Goal: Check status: Check status

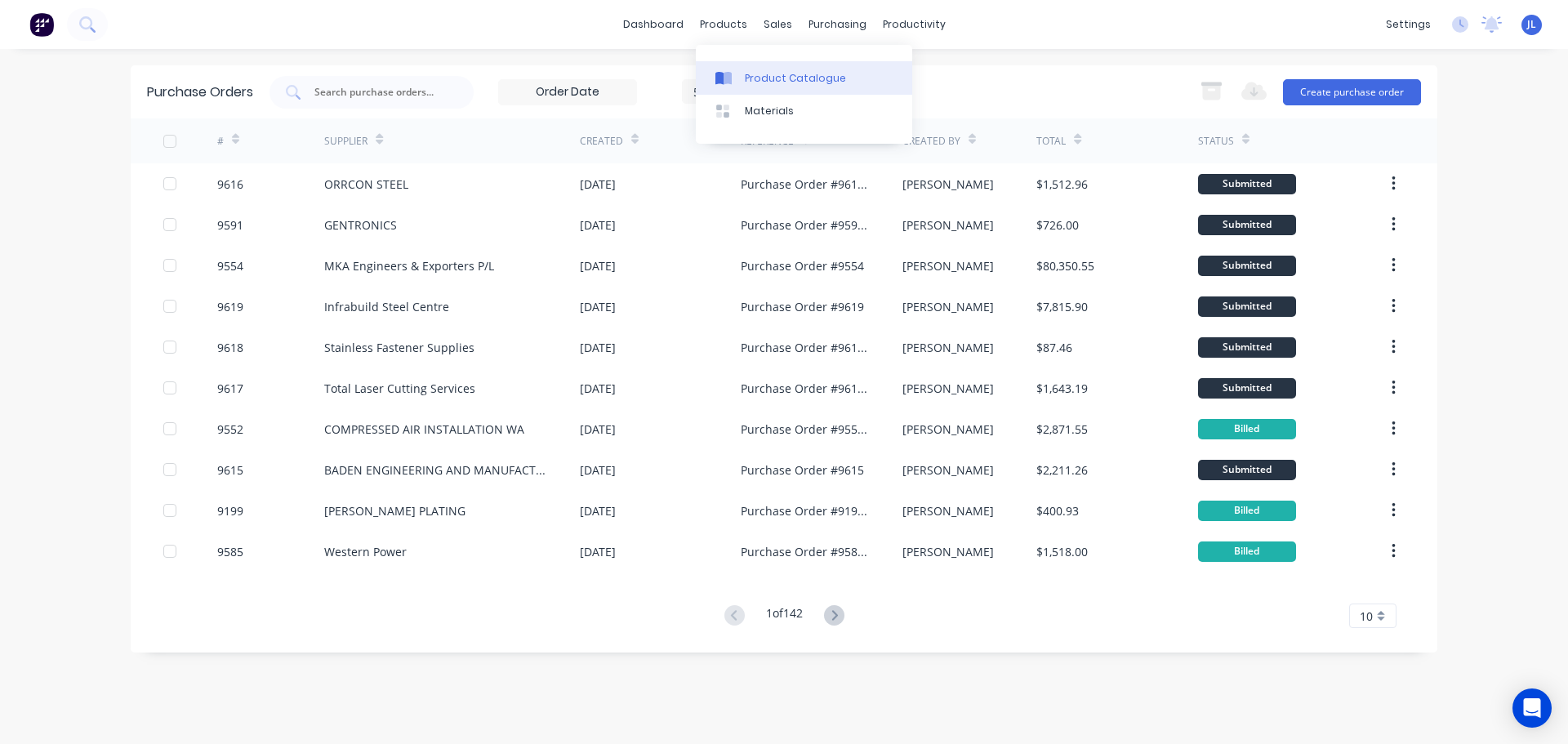
click at [742, 72] on link "Product Catalogue" at bounding box center [804, 77] width 216 height 32
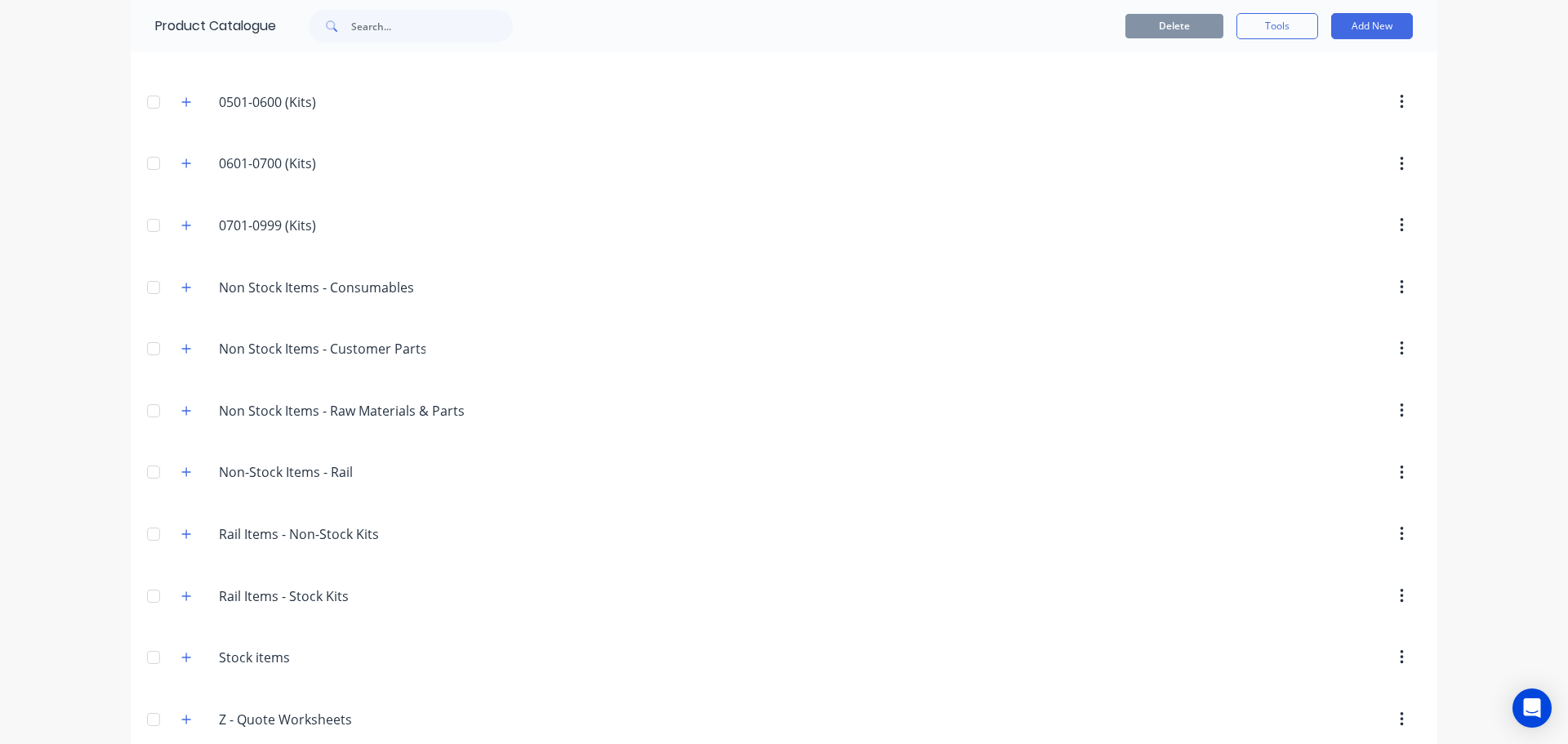
scroll to position [432, 0]
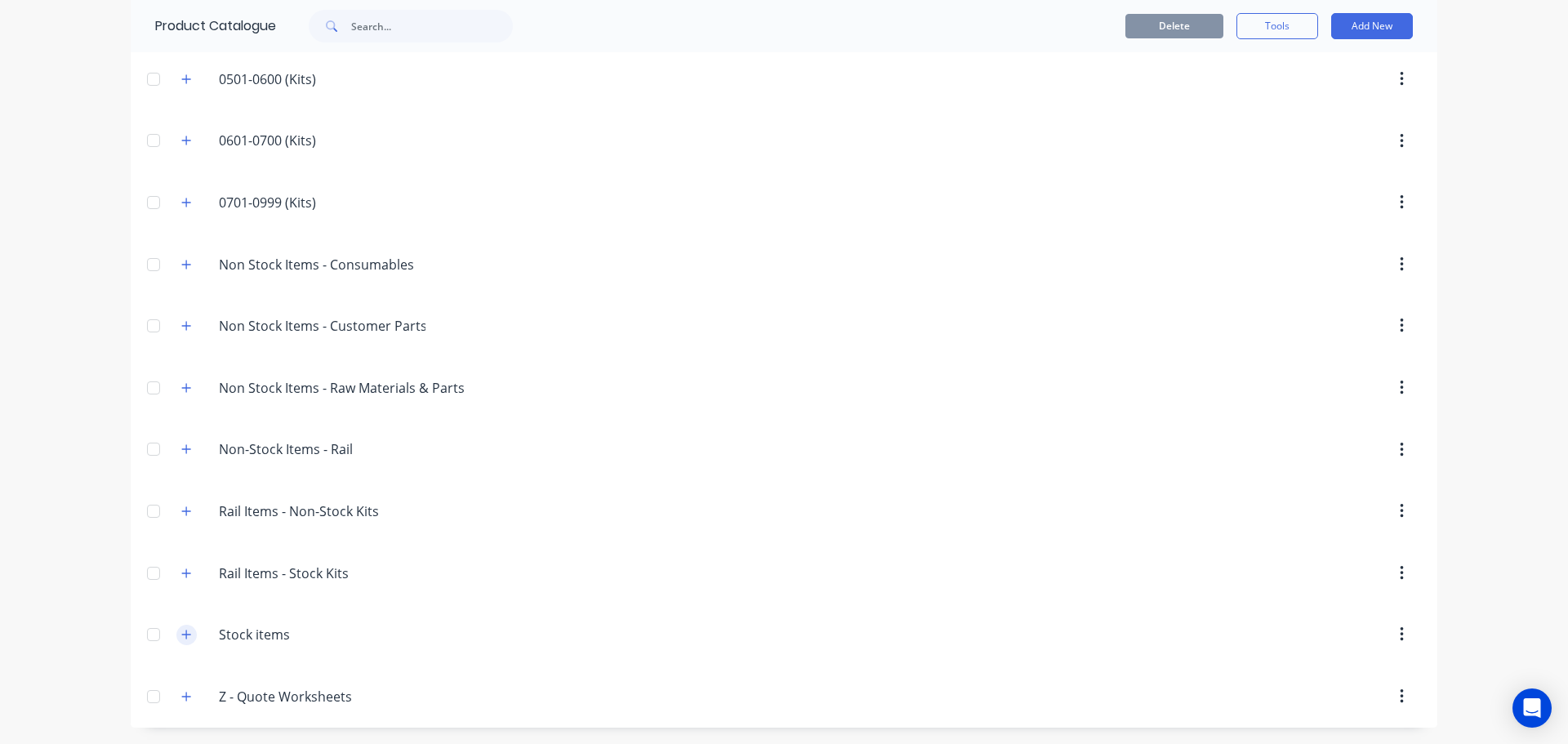
click at [186, 635] on icon "button" at bounding box center [186, 634] width 10 height 11
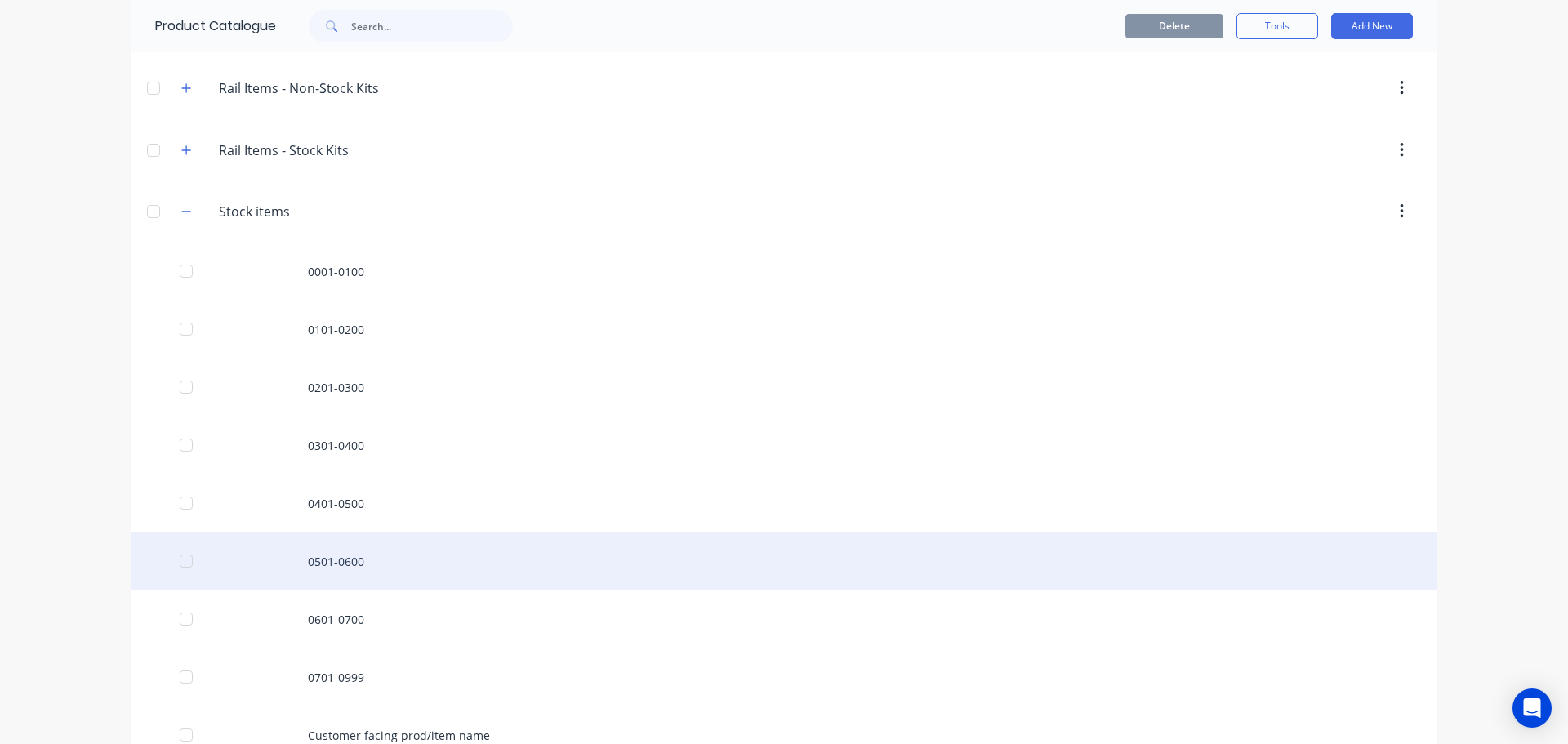
scroll to position [881, 0]
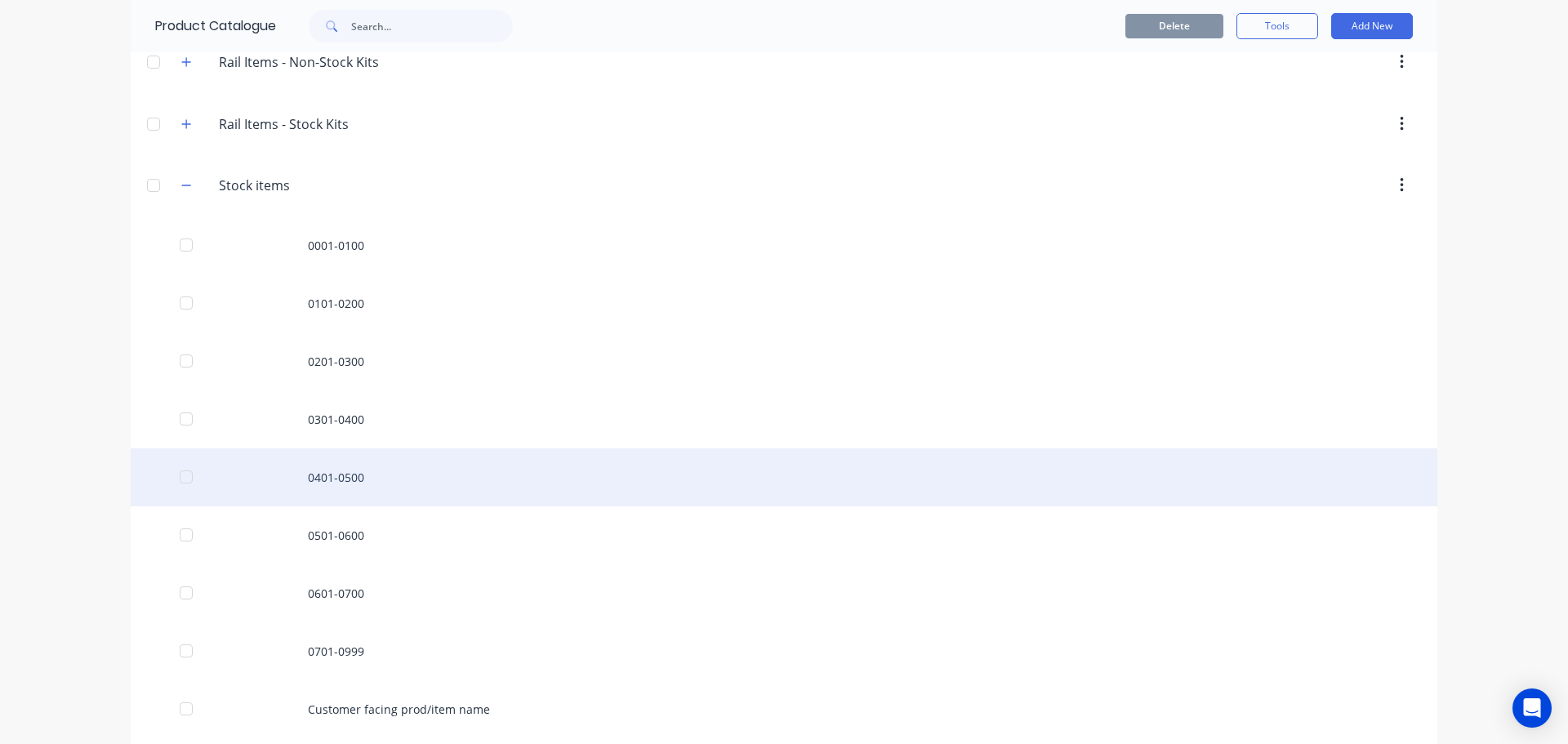
click at [347, 479] on div "0401-0500" at bounding box center [784, 477] width 1307 height 58
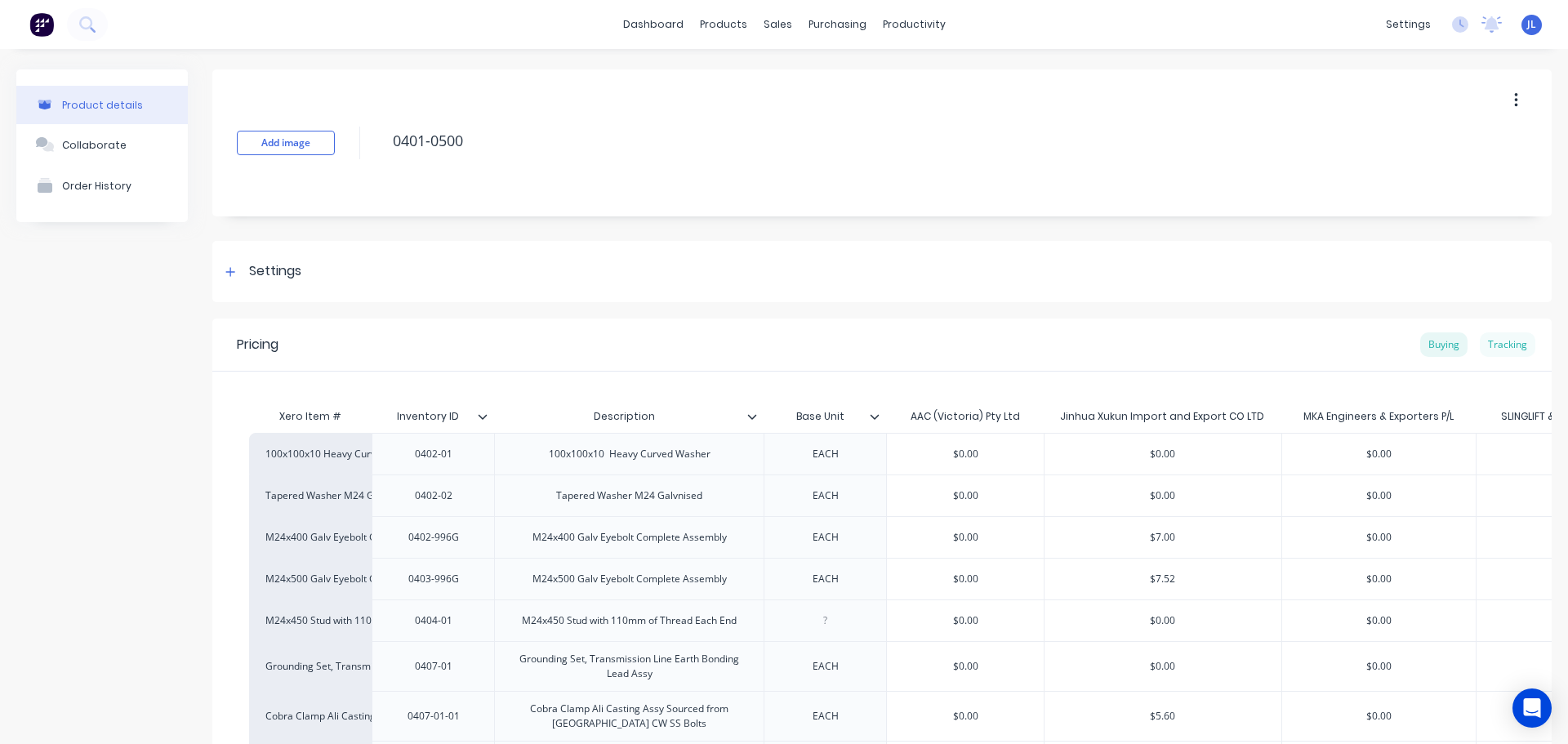
click at [1508, 343] on div "Tracking" at bounding box center [1507, 345] width 55 height 25
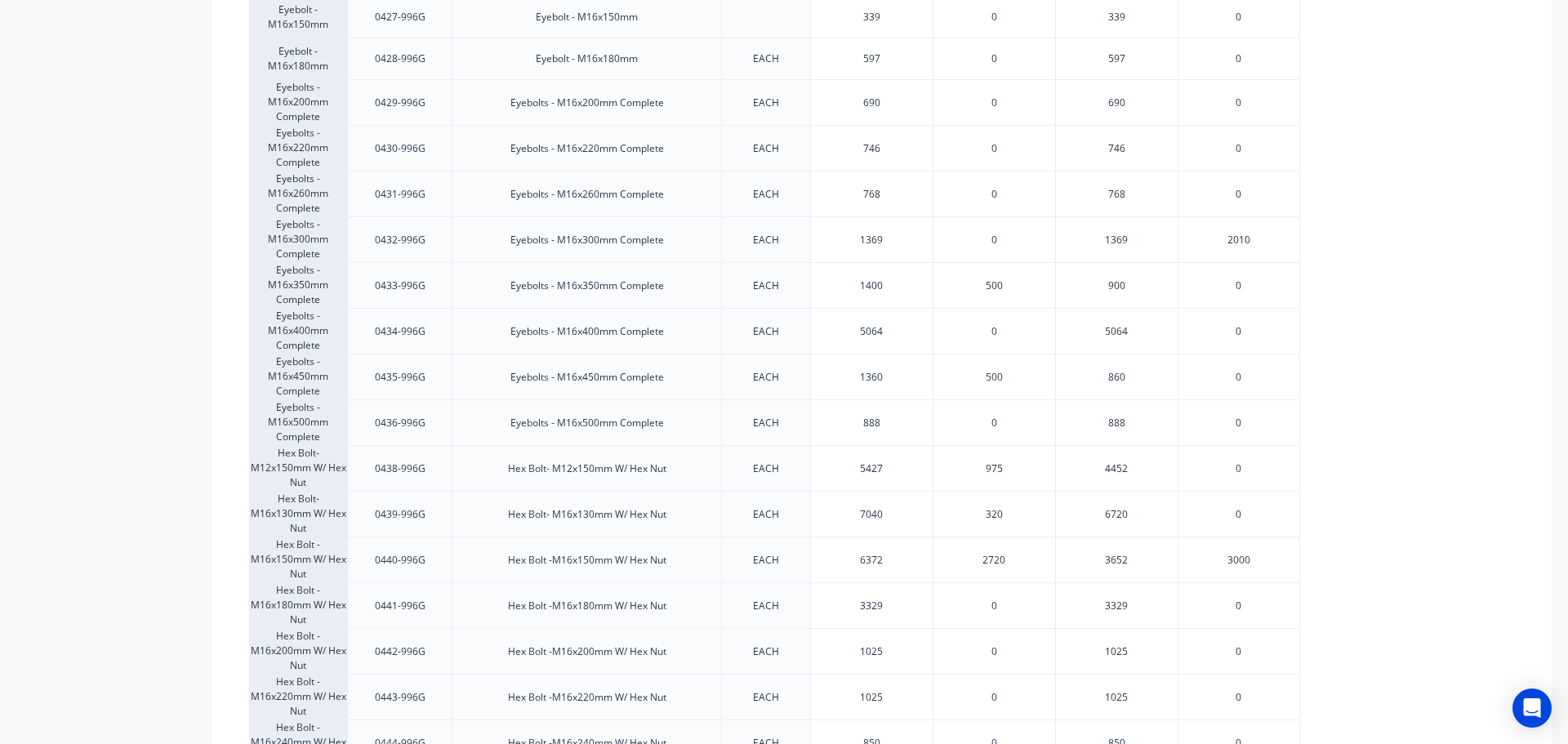
scroll to position [1388, 0]
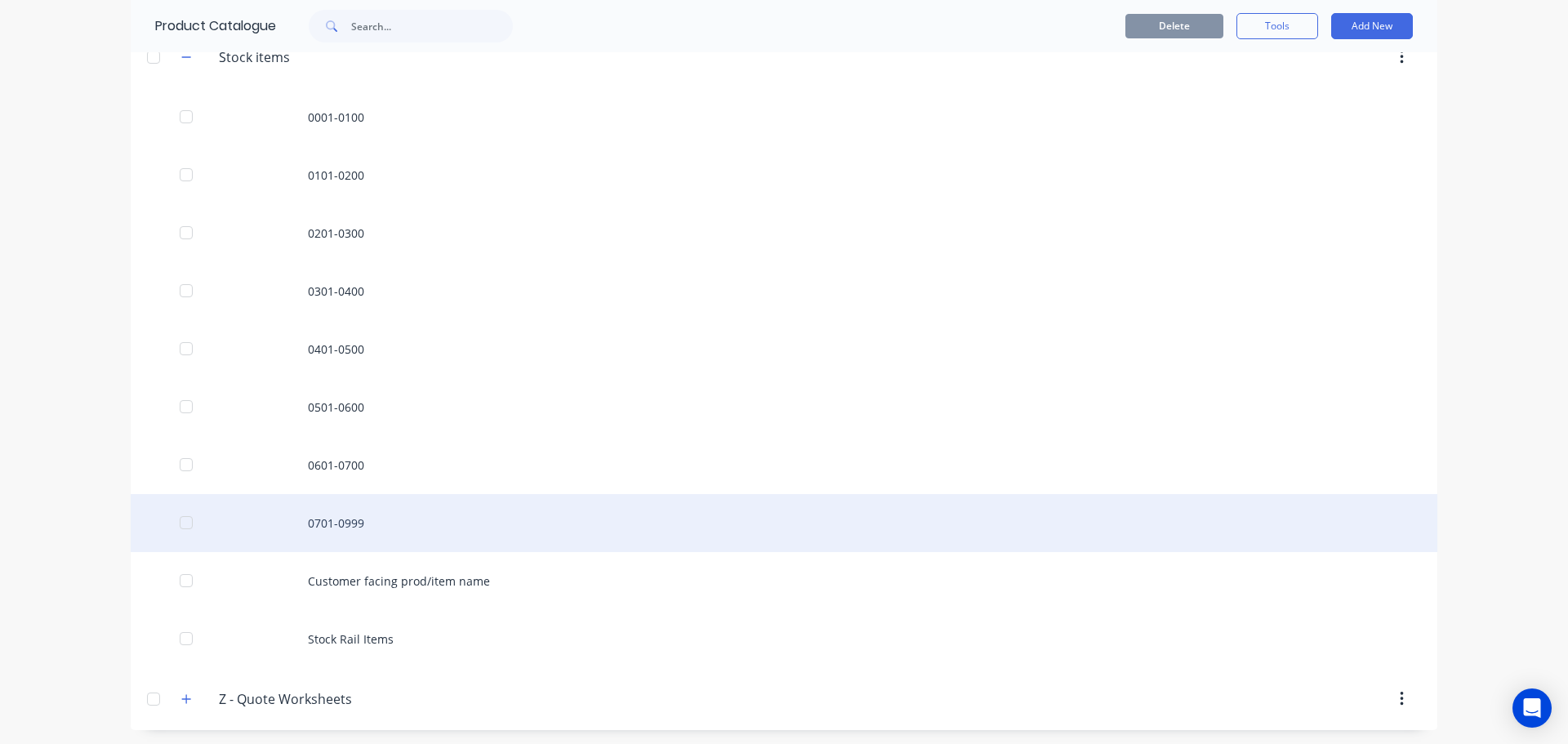
scroll to position [1011, 0]
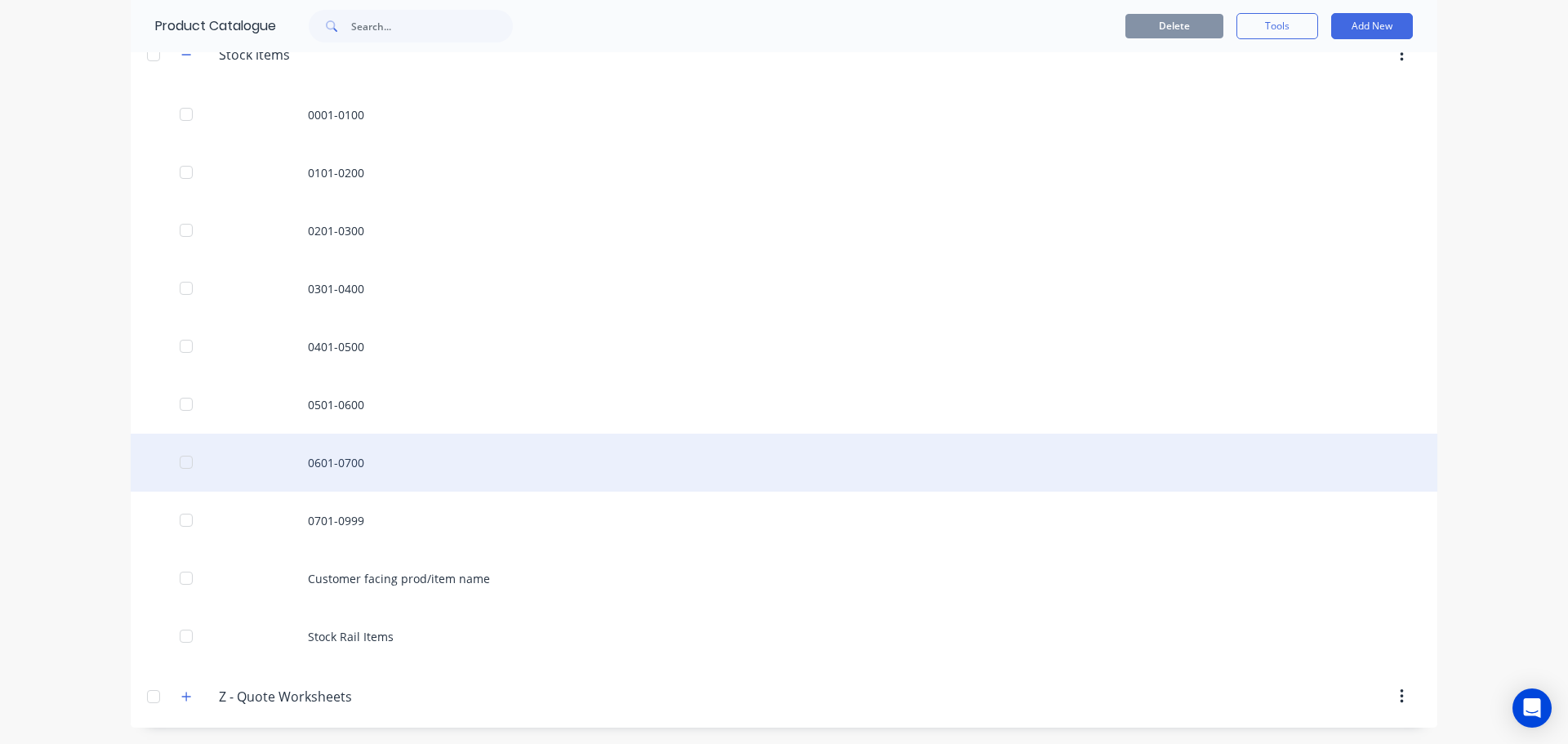
click at [317, 467] on div "0601-0700" at bounding box center [784, 462] width 1307 height 58
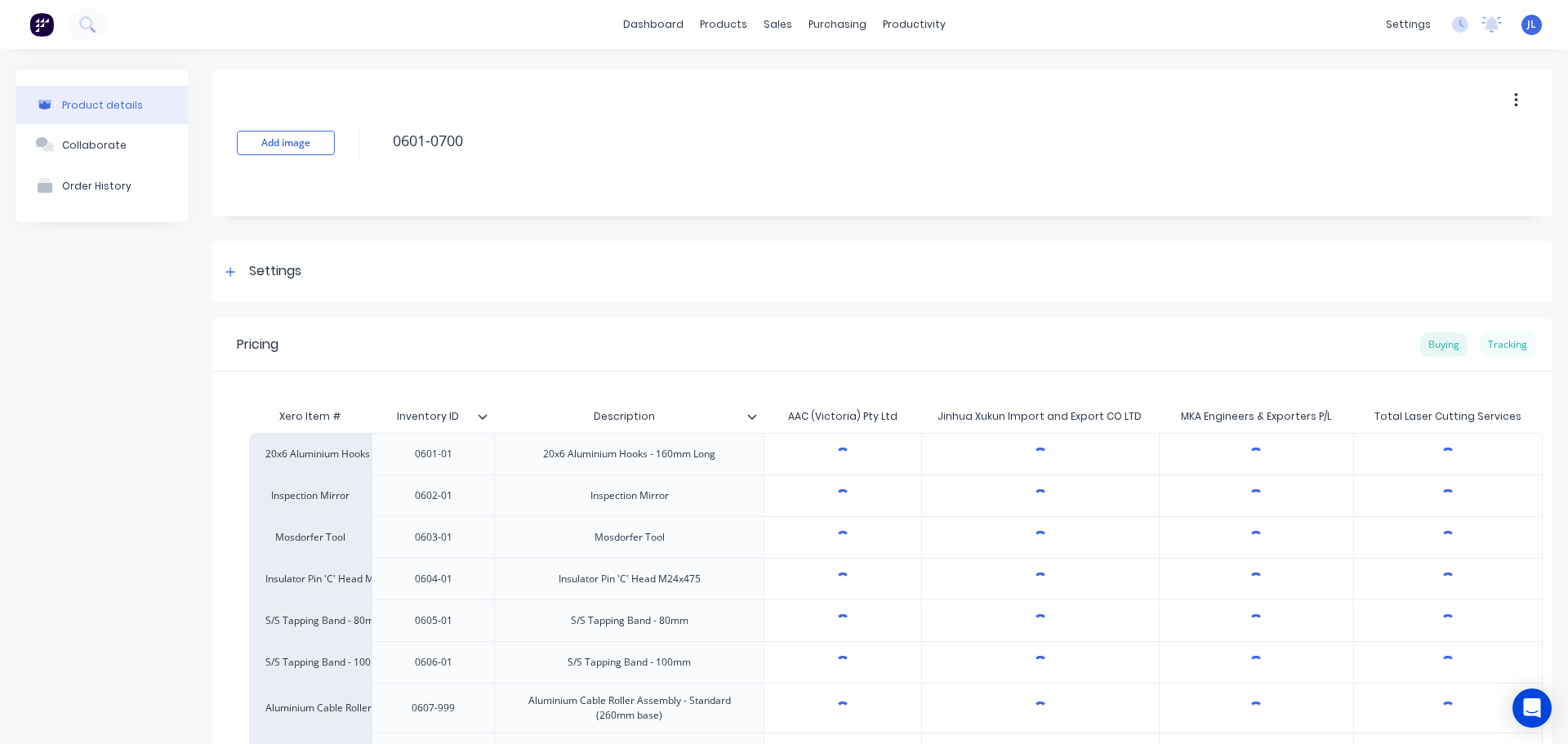
click at [1501, 342] on div "Tracking" at bounding box center [1507, 345] width 55 height 25
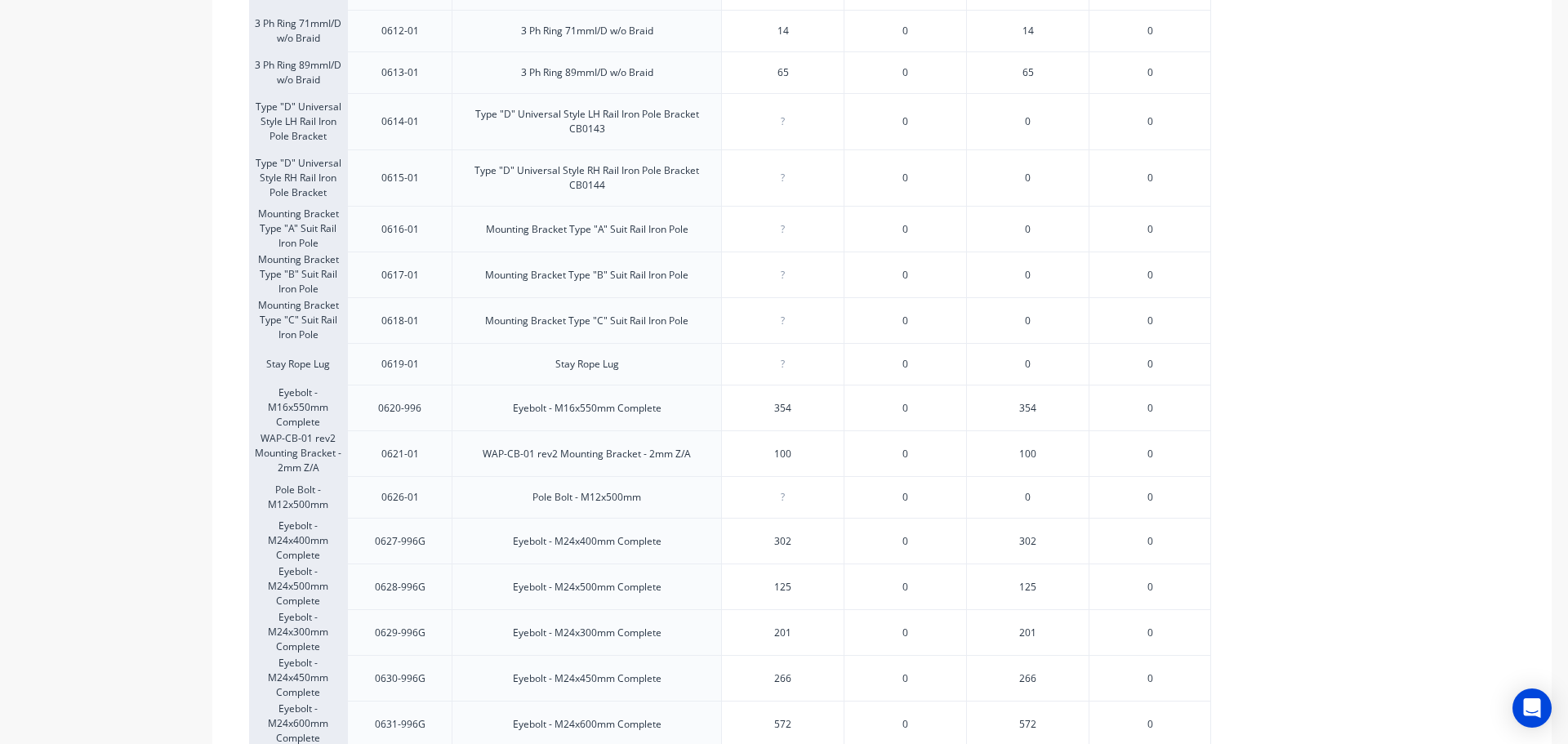
scroll to position [939, 0]
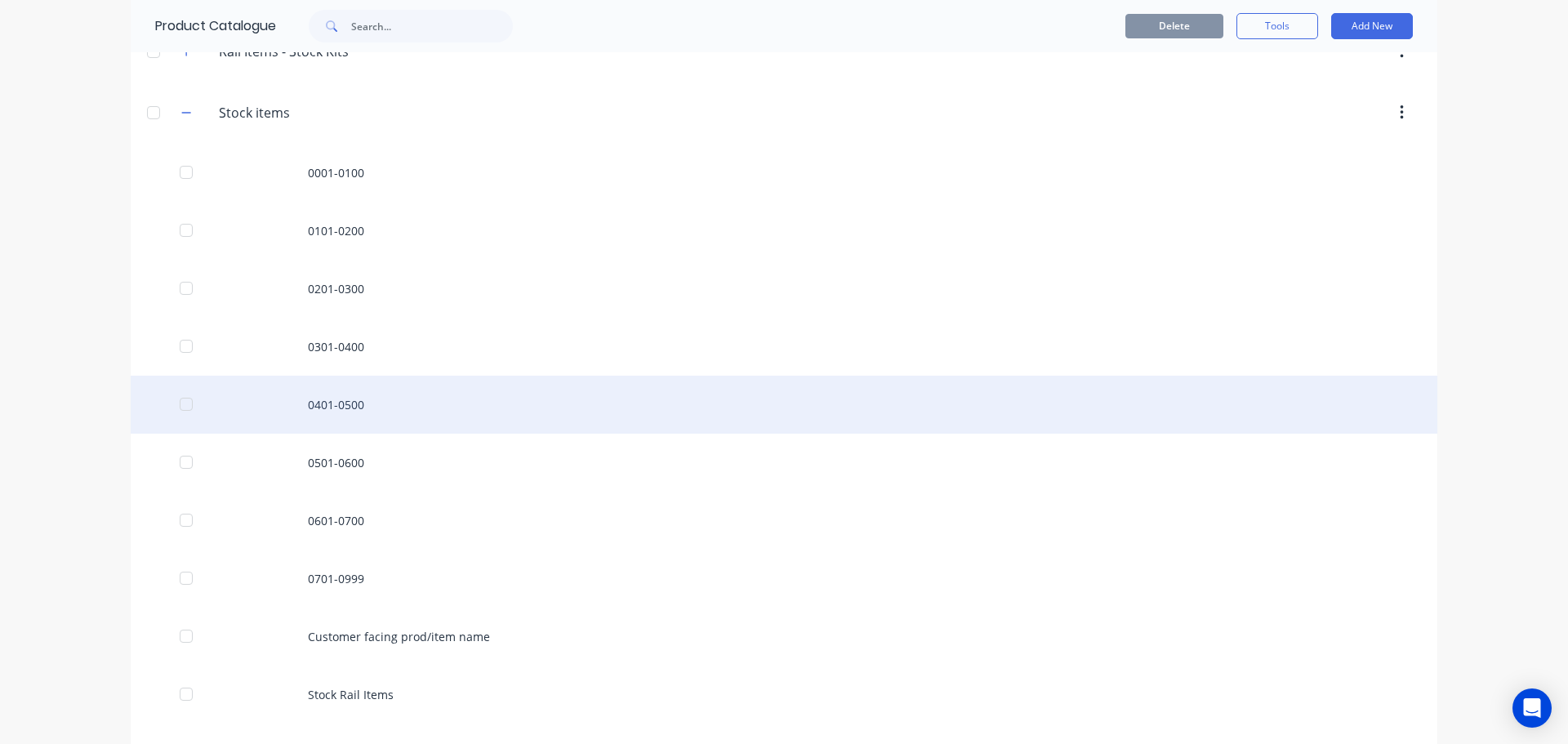
scroll to position [1011, 0]
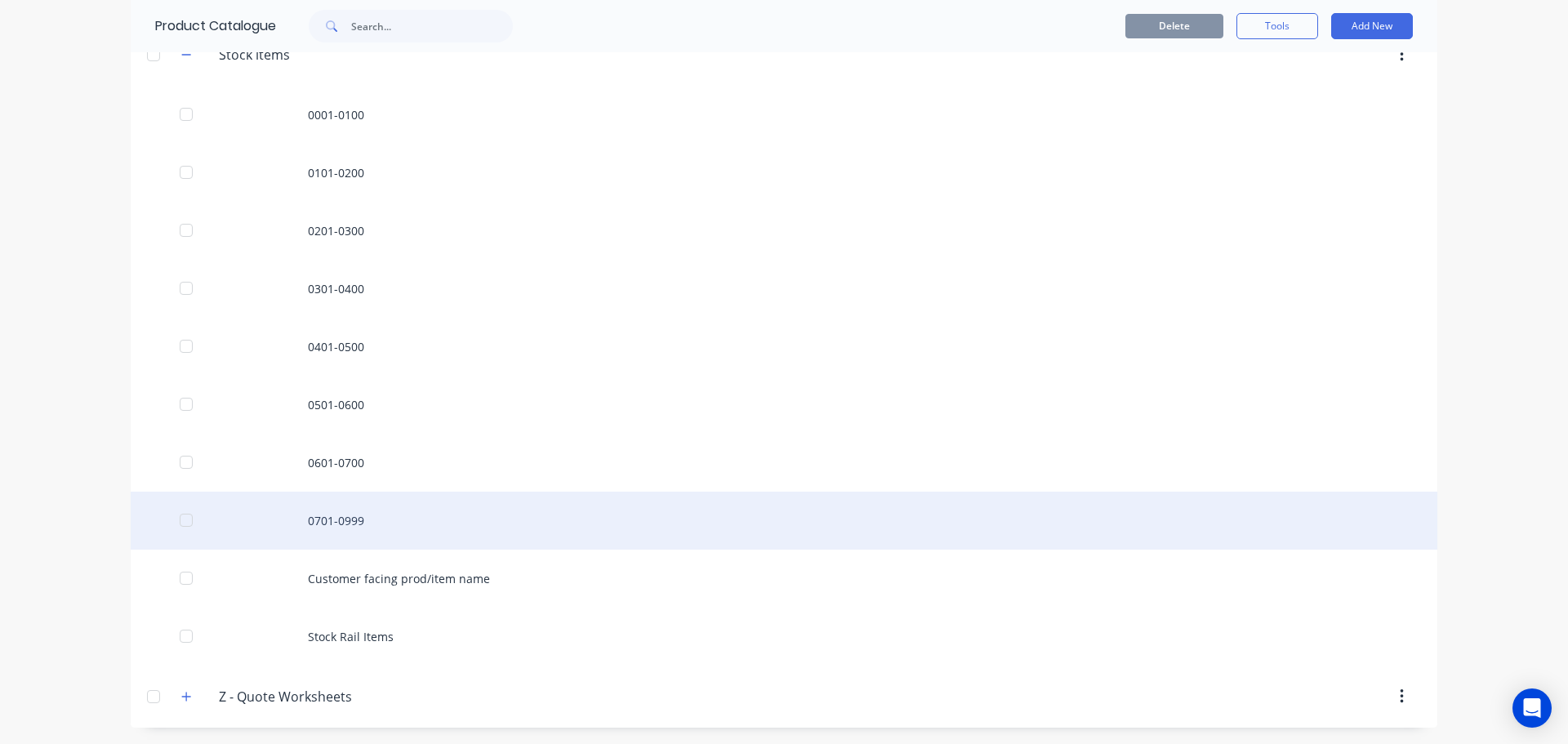
click at [353, 521] on div "0701-0999" at bounding box center [784, 520] width 1307 height 58
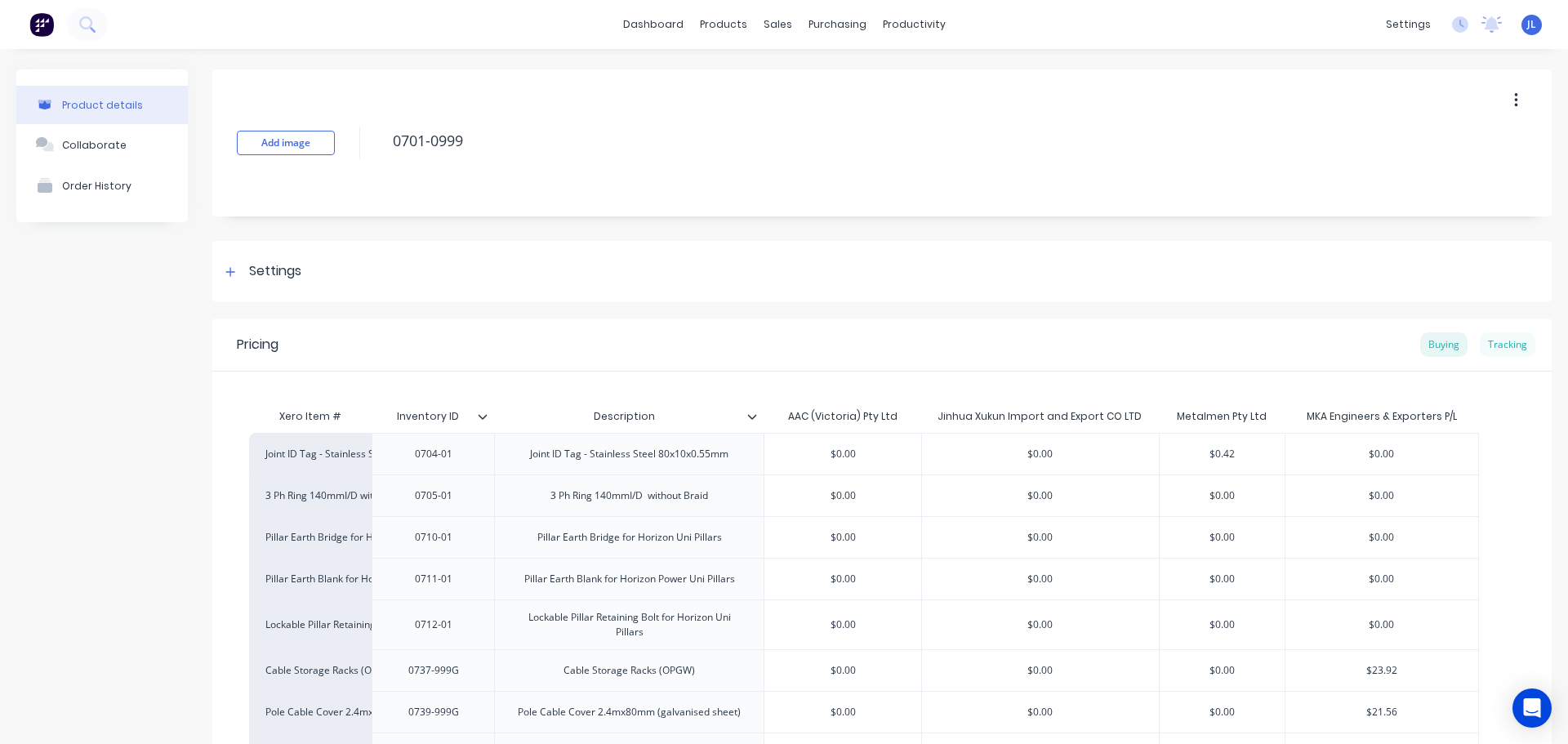
click at [1507, 347] on div "Tracking" at bounding box center [1507, 345] width 55 height 25
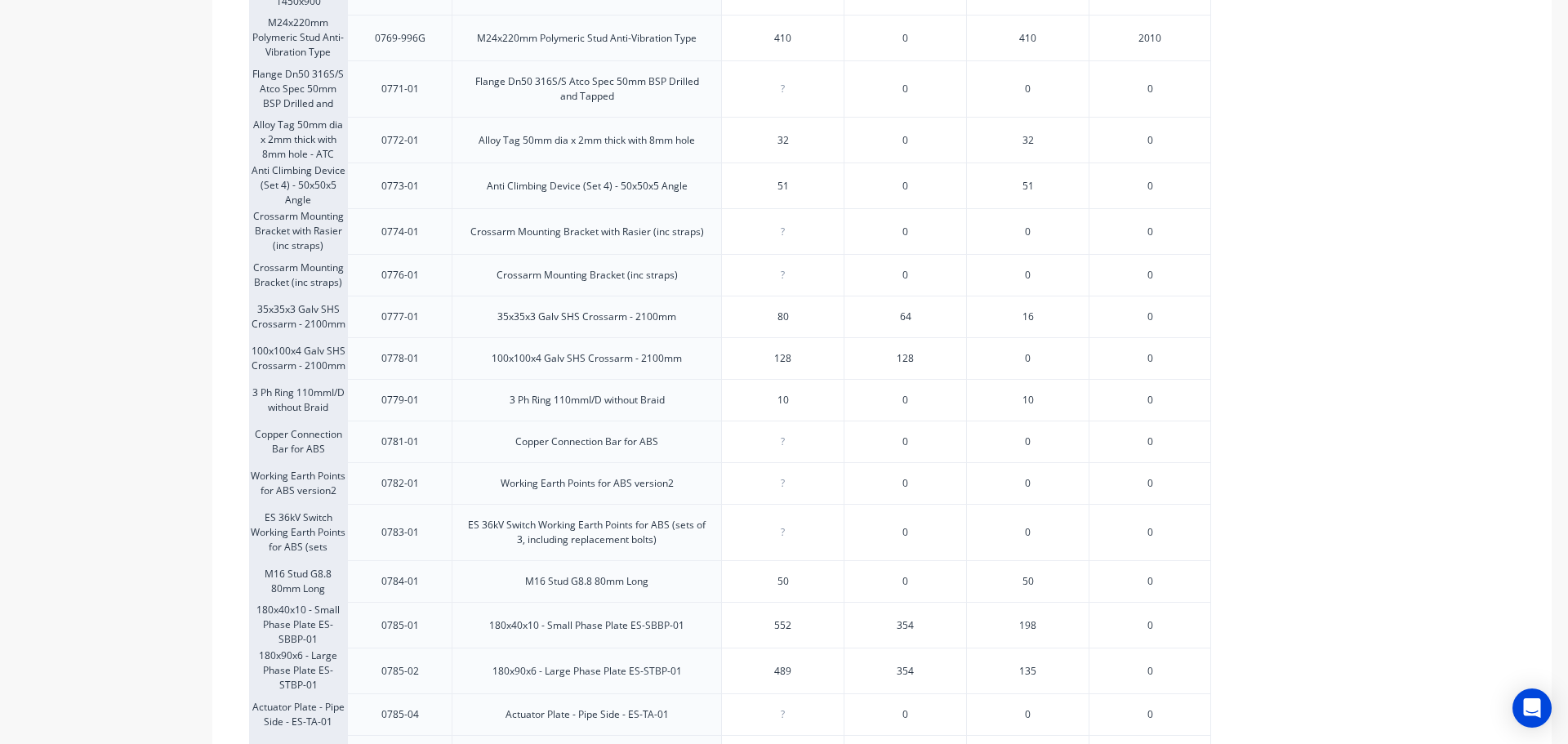
scroll to position [1245, 0]
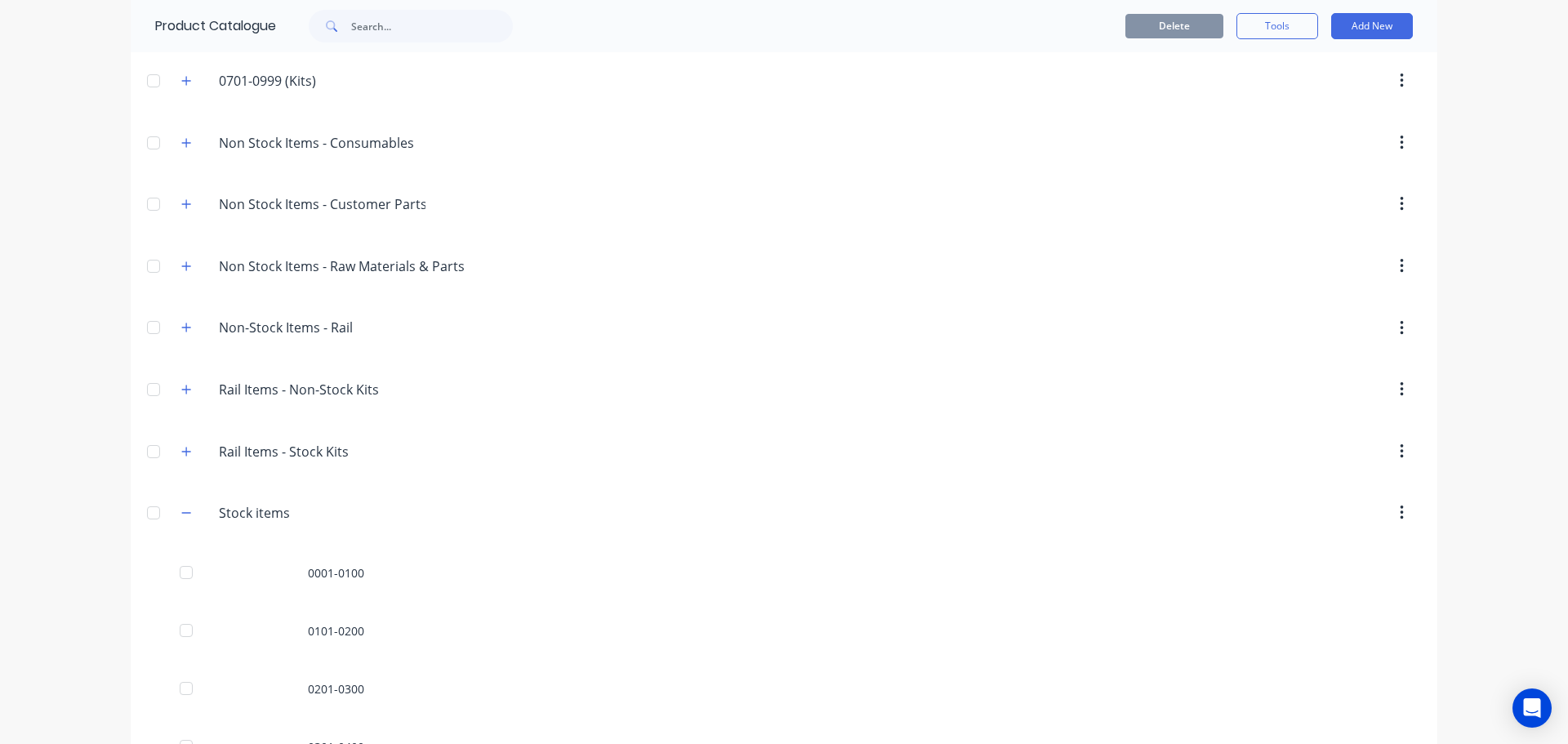
scroll to position [674, 0]
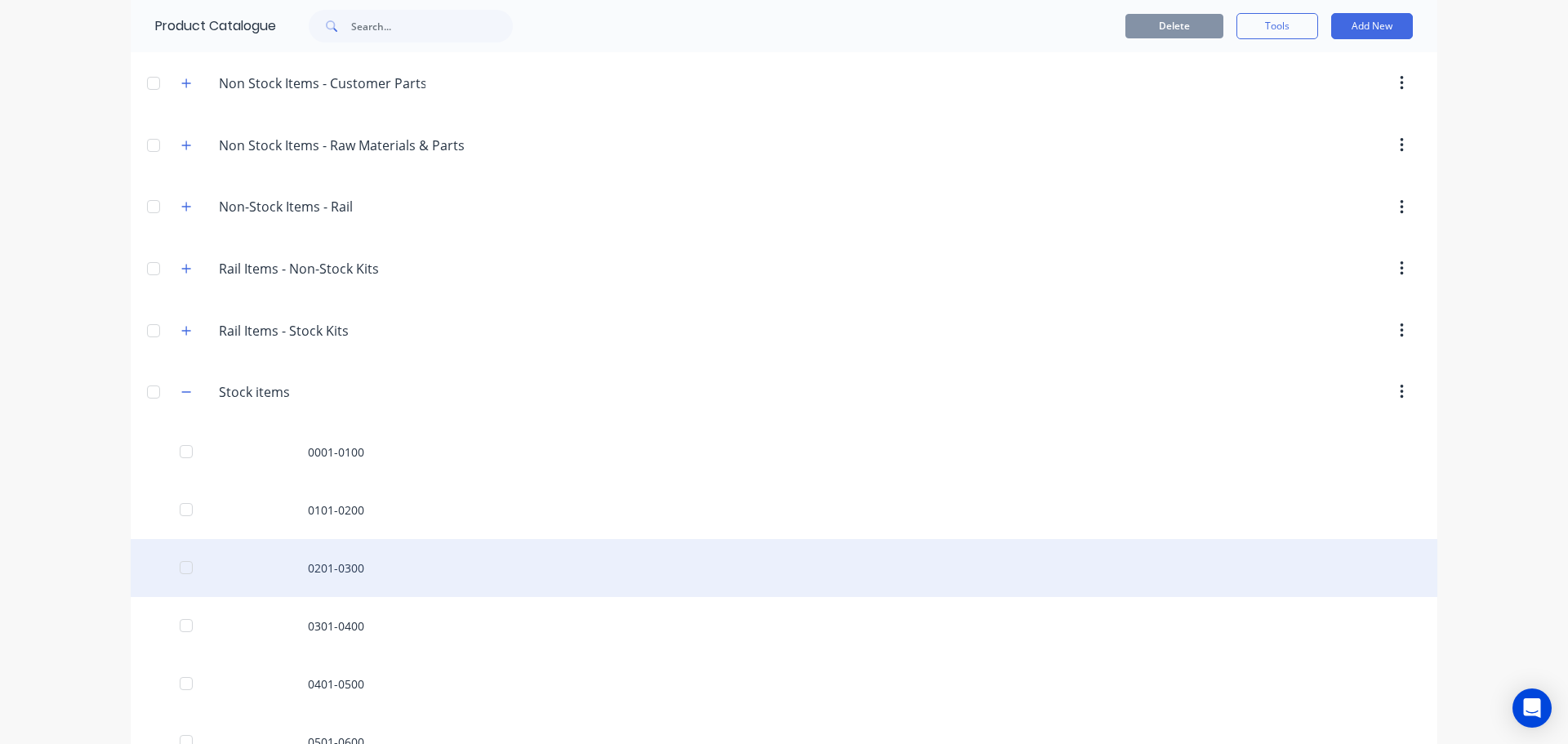
click at [370, 575] on div "0201-0300" at bounding box center [784, 567] width 1307 height 58
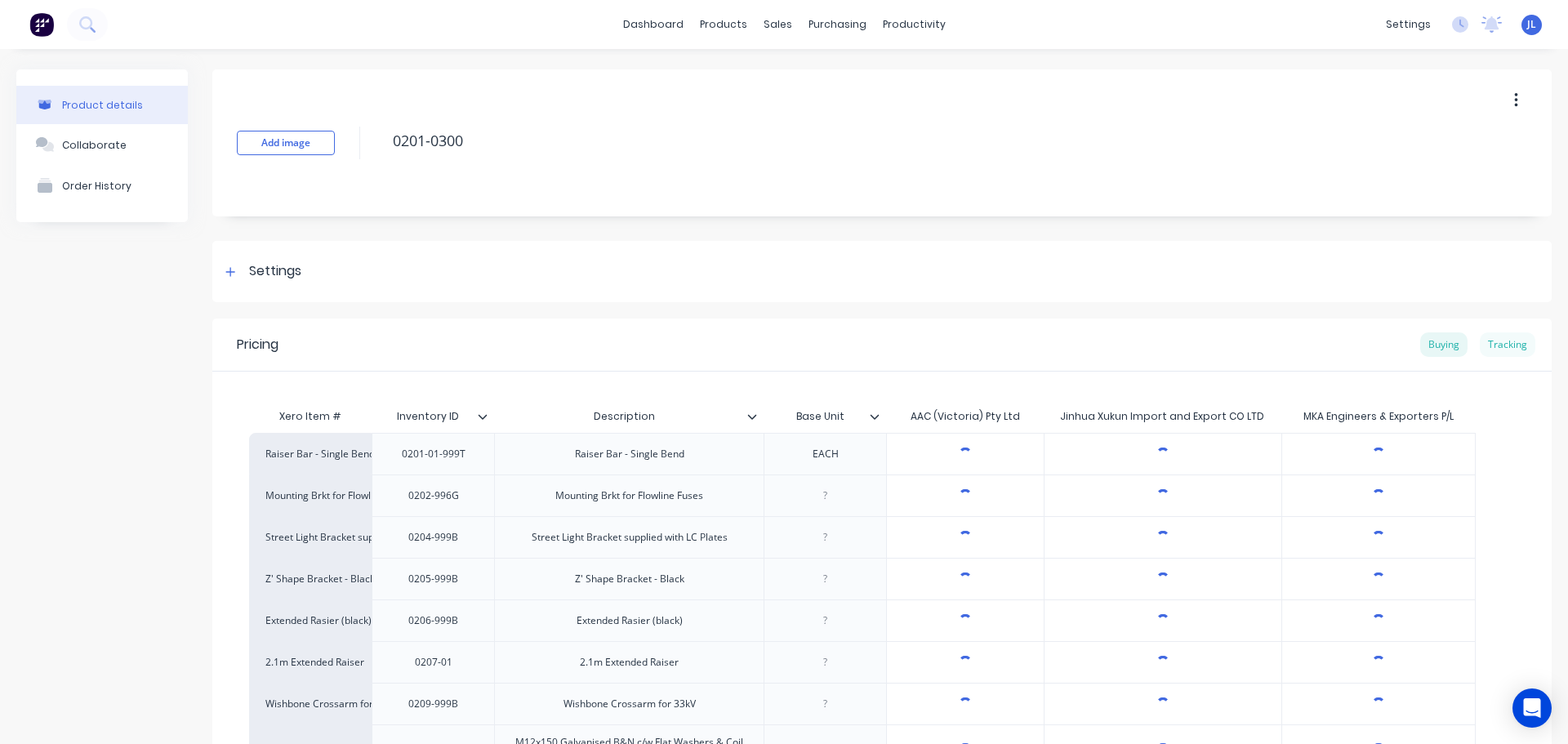
type textarea "x"
click at [1497, 339] on div "Tracking" at bounding box center [1507, 345] width 55 height 25
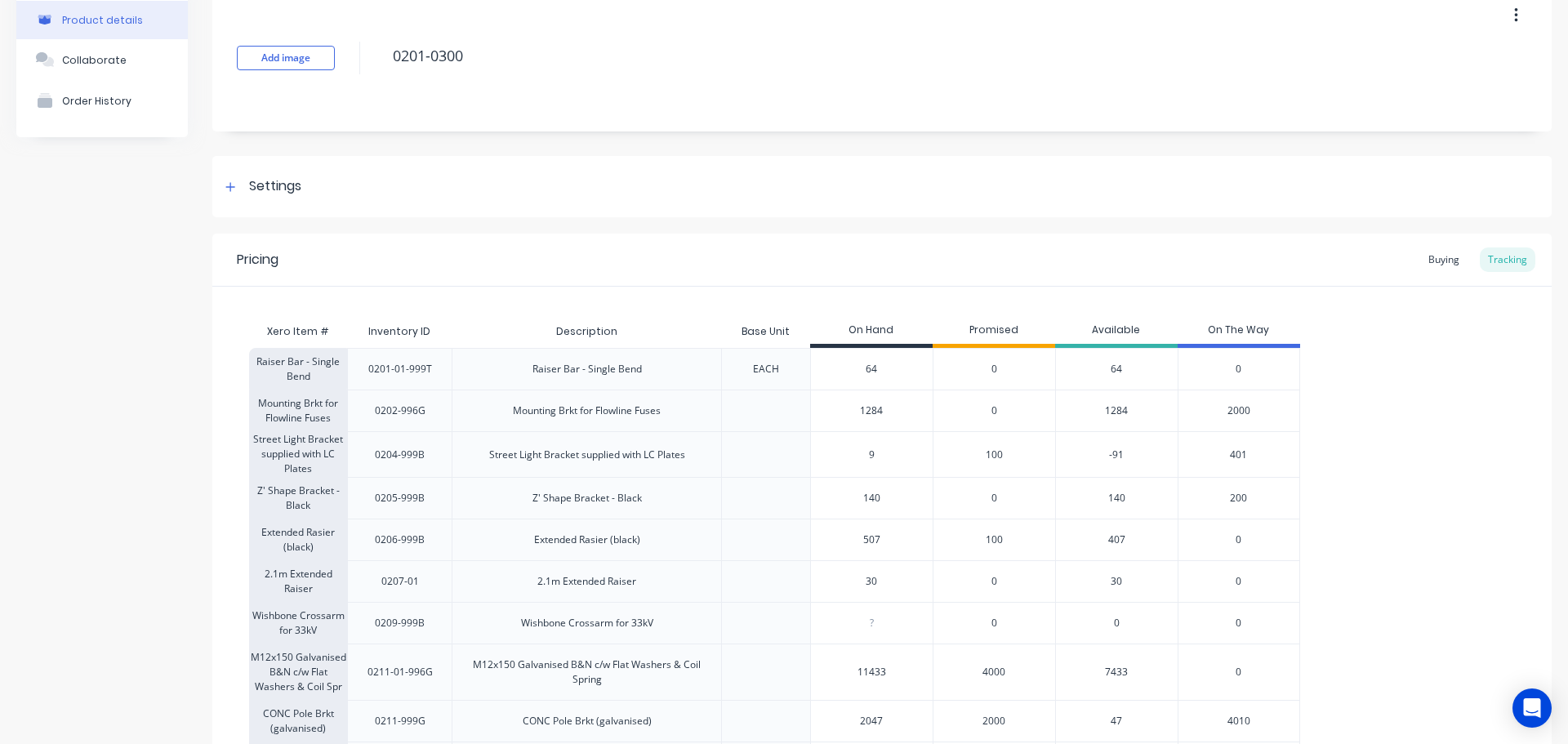
scroll to position [61, 0]
